Goal: Information Seeking & Learning: Learn about a topic

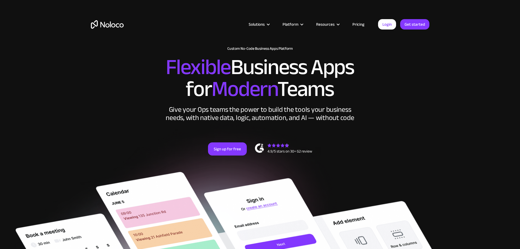
click at [358, 23] on link "Pricing" at bounding box center [359, 24] width 26 height 7
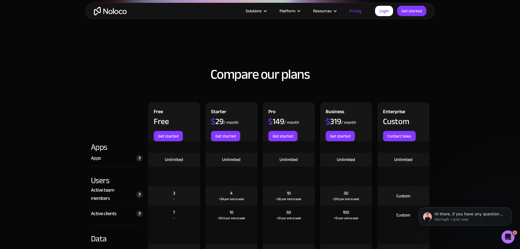
scroll to position [573, 0]
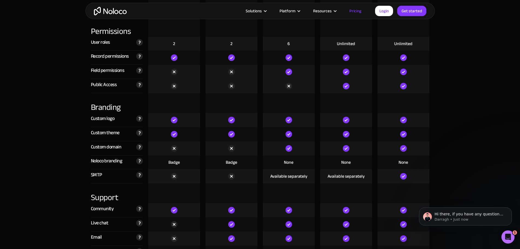
scroll to position [1201, 0]
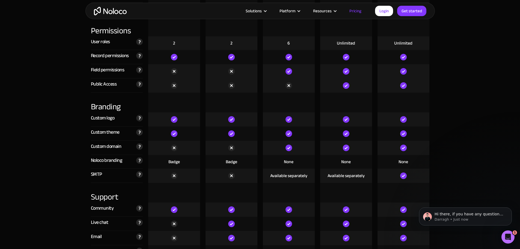
drag, startPoint x: 63, startPoint y: 34, endPoint x: 73, endPoint y: 1, distance: 34.1
click at [64, 34] on section "Compare our plans Free Free Get started Starter $ 29 / month Get started Pro $ …" at bounding box center [260, 197] width 520 height 1667
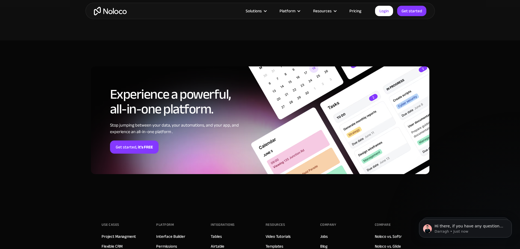
scroll to position [1446, 0]
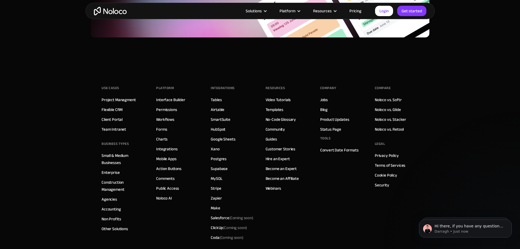
click at [358, 12] on link "Pricing" at bounding box center [356, 10] width 26 height 7
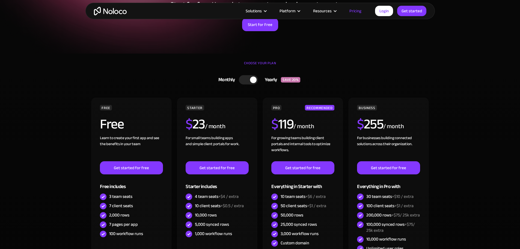
scroll to position [82, 0]
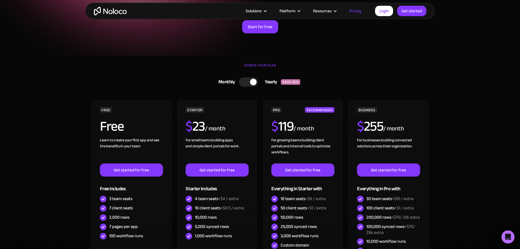
click at [252, 79] on div at bounding box center [253, 82] width 7 height 7
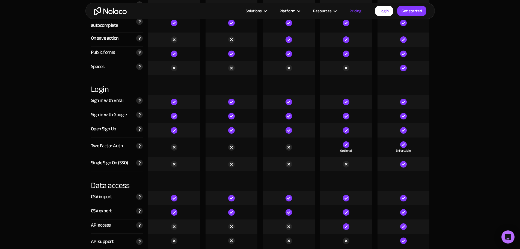
scroll to position [1746, 0]
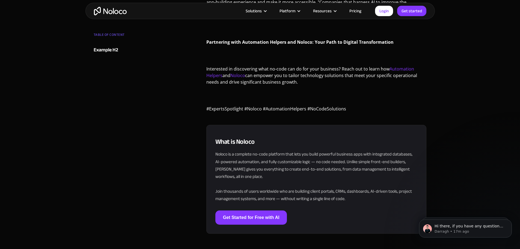
scroll to position [791, 0]
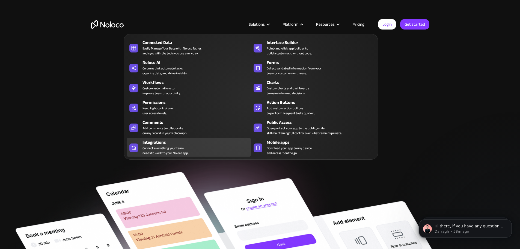
click at [147, 152] on div "Connect everything your team needs to work to your Noloco app." at bounding box center [165, 150] width 46 height 10
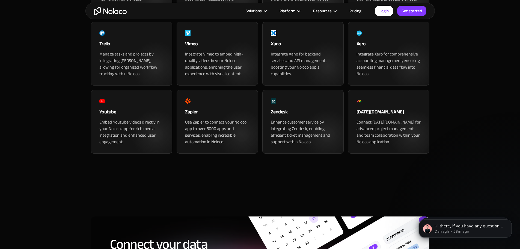
scroll to position [628, 0]
click at [287, 77] on div "Integrate Xano for backend services and API management, boosting your Noloco ap…" at bounding box center [303, 64] width 64 height 26
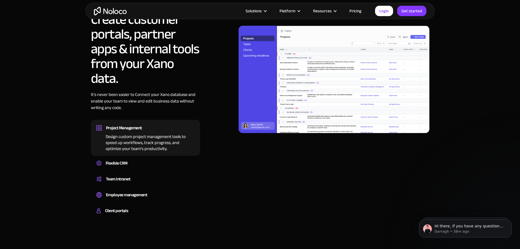
scroll to position [409, 0]
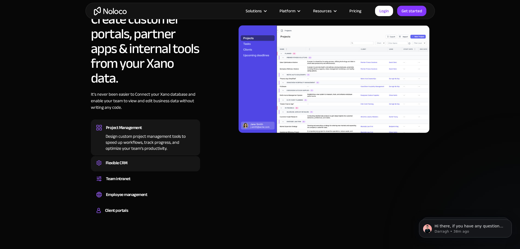
click at [138, 165] on div "Flexible CRM" at bounding box center [145, 163] width 98 height 8
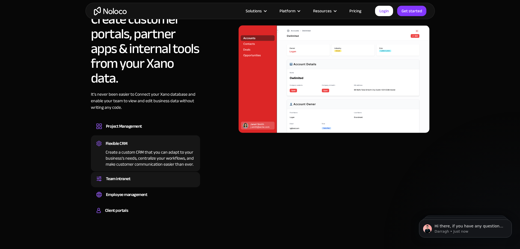
click at [145, 182] on div "Team intranet" at bounding box center [145, 178] width 98 height 8
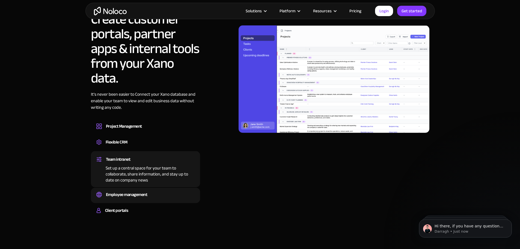
click at [140, 192] on div "Employee management" at bounding box center [126, 194] width 41 height 8
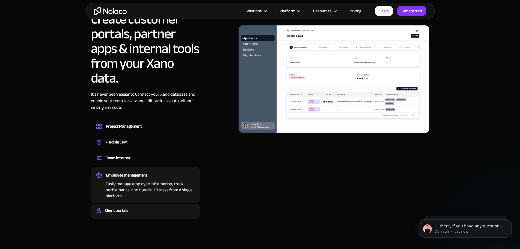
click at [140, 207] on div "Client portals" at bounding box center [145, 210] width 98 height 8
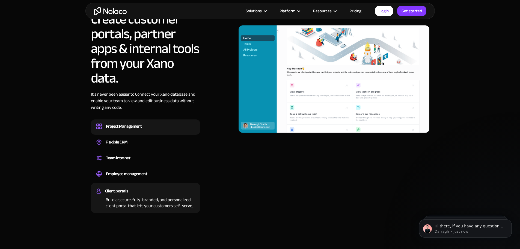
click at [147, 121] on div "Project Management Design custom project management tools to speed up workflows…" at bounding box center [145, 126] width 109 height 15
